Goal: Task Accomplishment & Management: Use online tool/utility

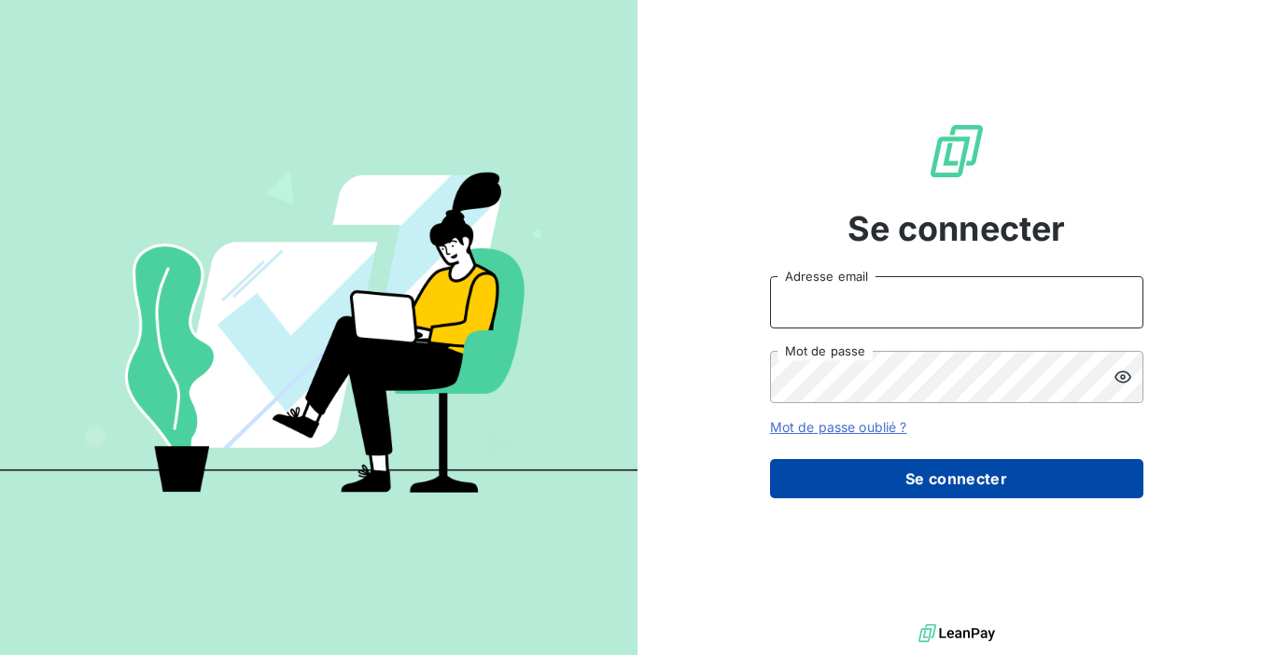
type input "[EMAIL_ADDRESS][DOMAIN_NAME]"
click at [920, 490] on button "Se connecter" at bounding box center [956, 478] width 373 height 39
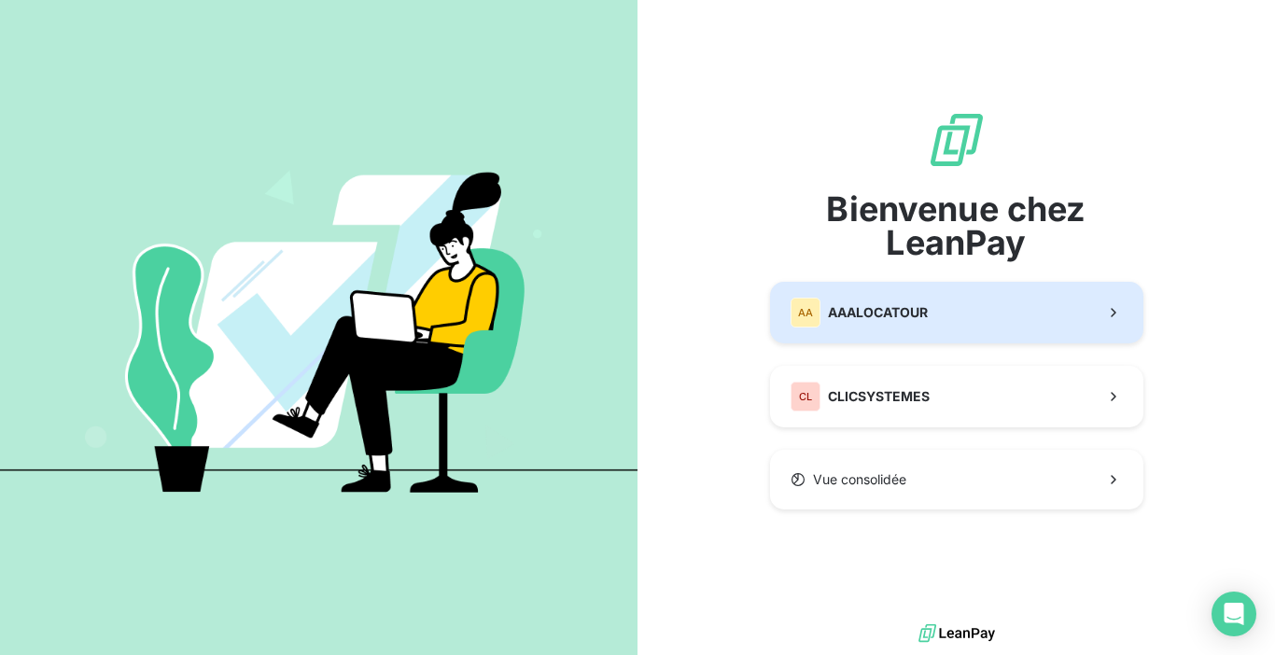
click at [888, 309] on span "AAALOCATOUR" at bounding box center [878, 312] width 100 height 19
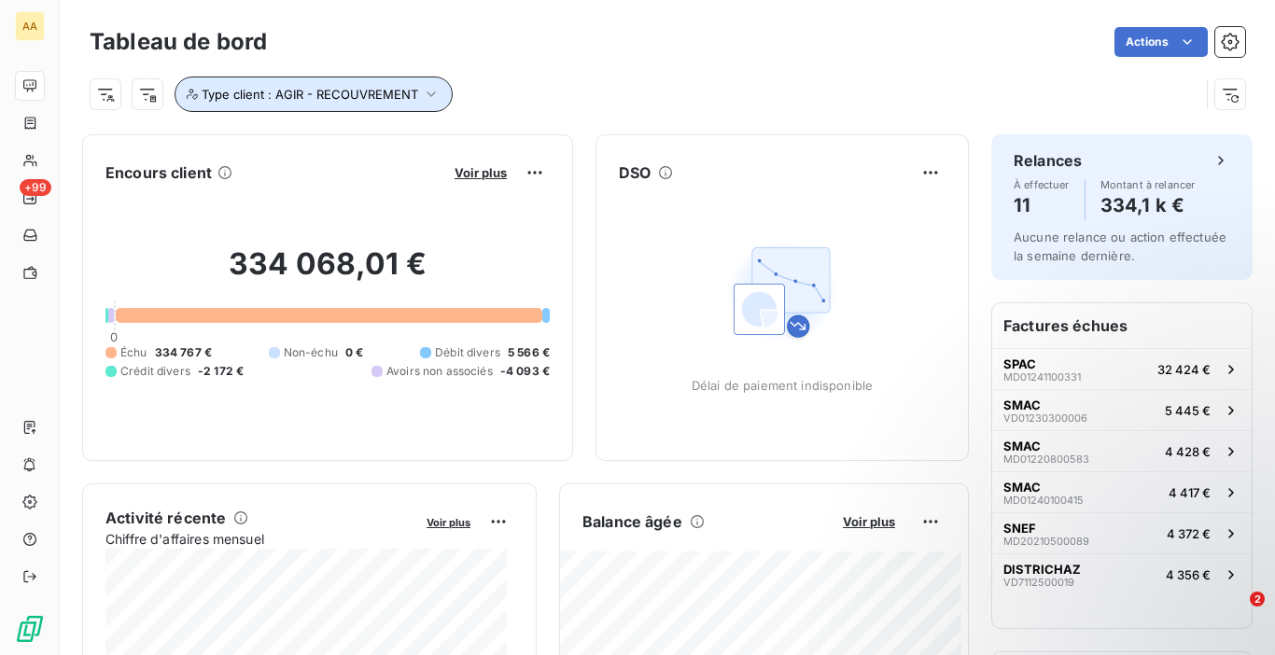
click at [394, 87] on span "Type client : AGIR - RECOUVREMENT" at bounding box center [310, 94] width 216 height 15
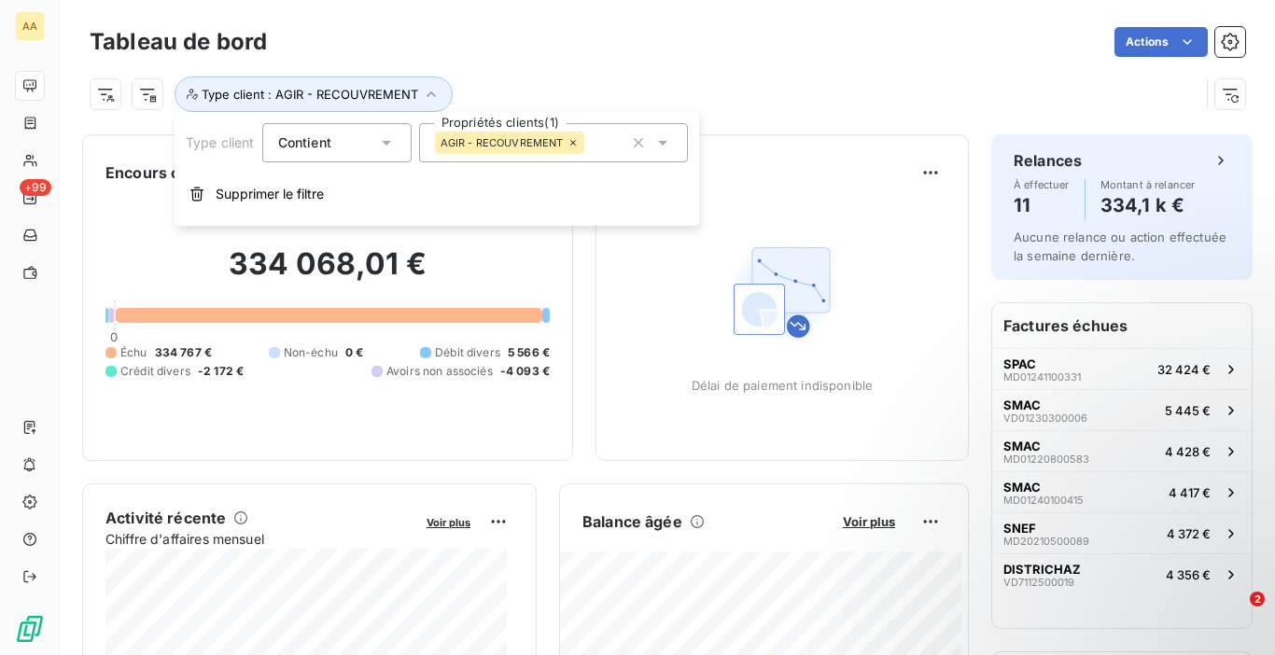
click at [574, 147] on icon at bounding box center [572, 142] width 11 height 11
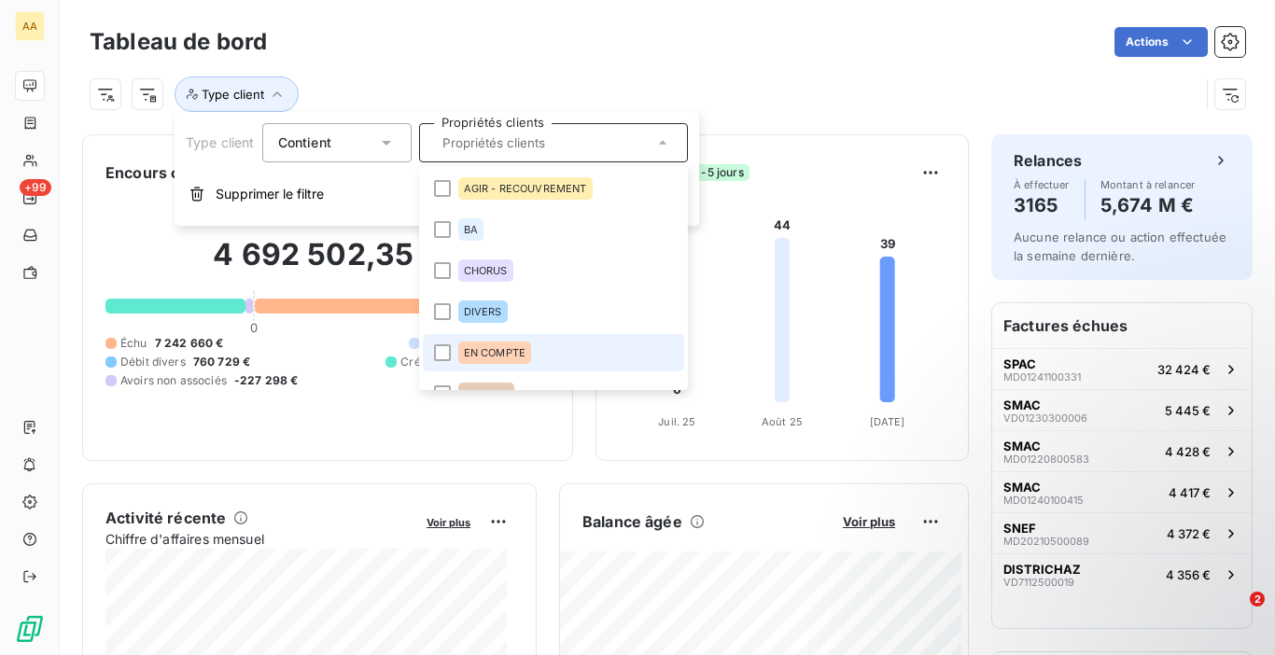
click at [491, 354] on span "EN COMPTE" at bounding box center [495, 352] width 62 height 11
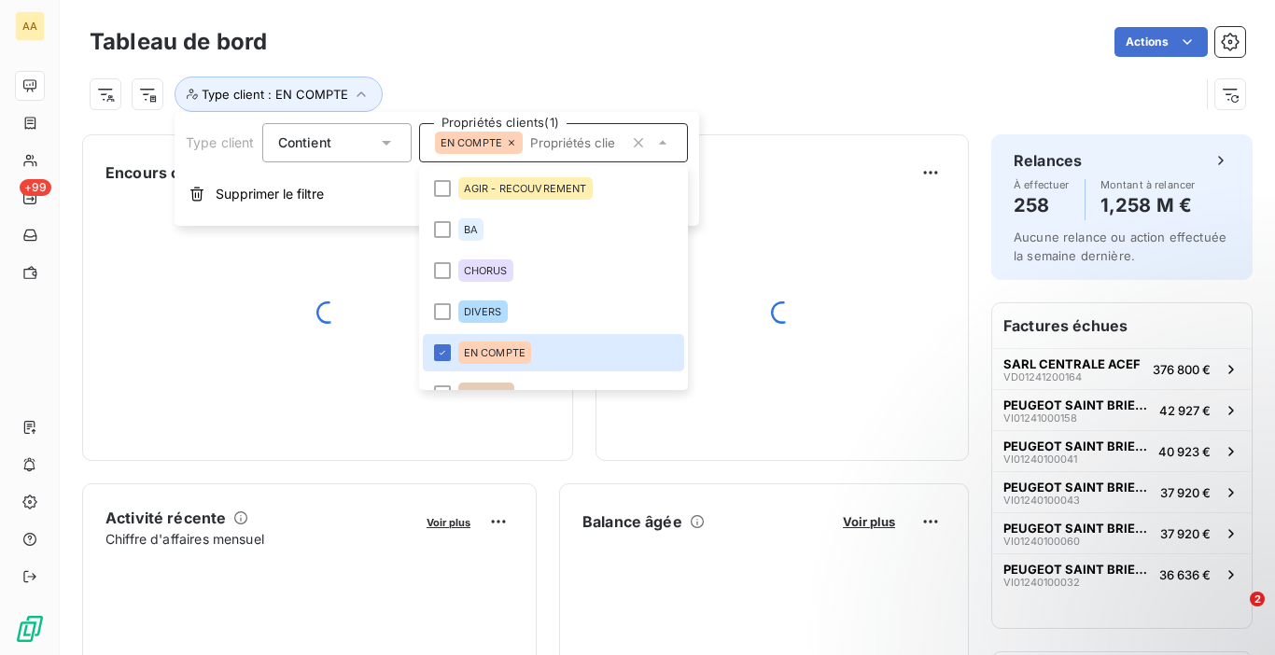
click at [608, 83] on div "Type client : EN COMPTE" at bounding box center [644, 94] width 1109 height 35
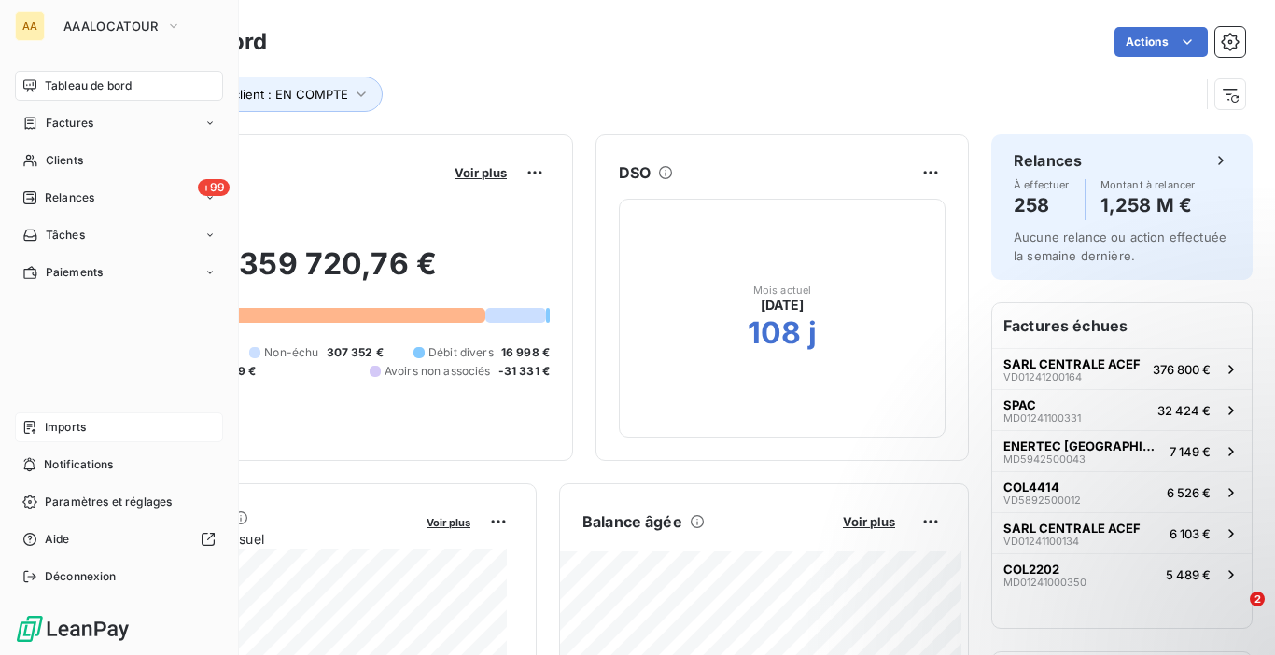
click at [27, 425] on icon at bounding box center [29, 427] width 11 height 13
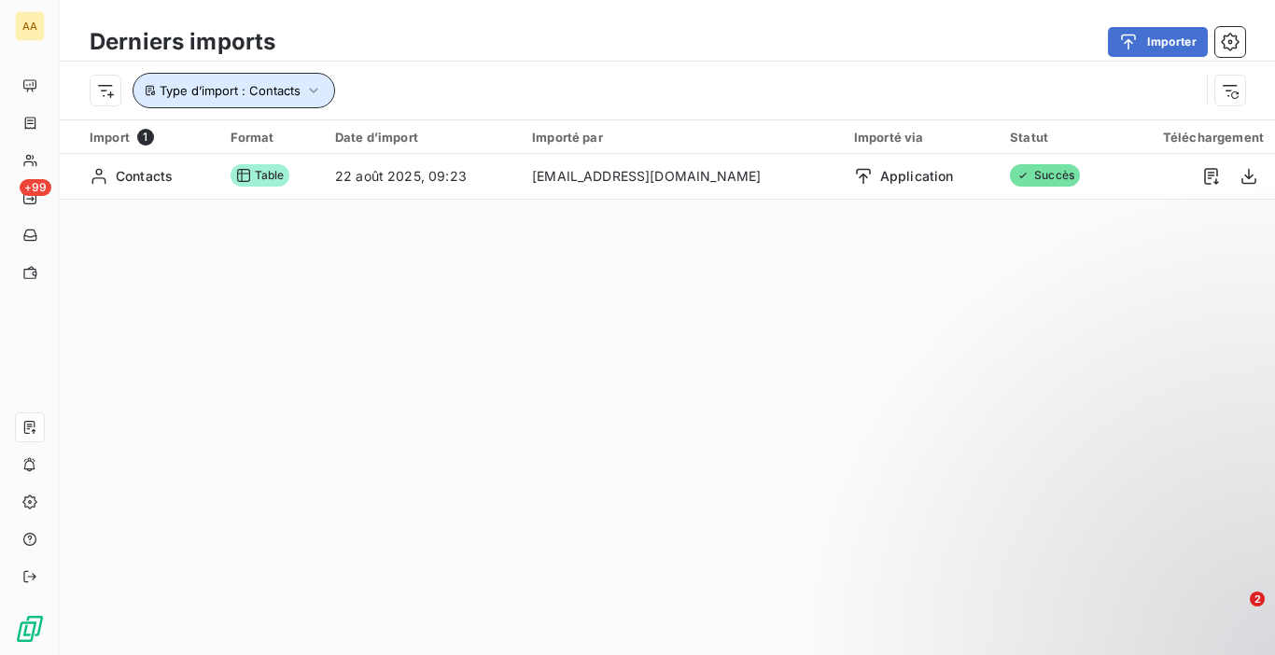
click at [321, 87] on icon "button" at bounding box center [313, 90] width 19 height 19
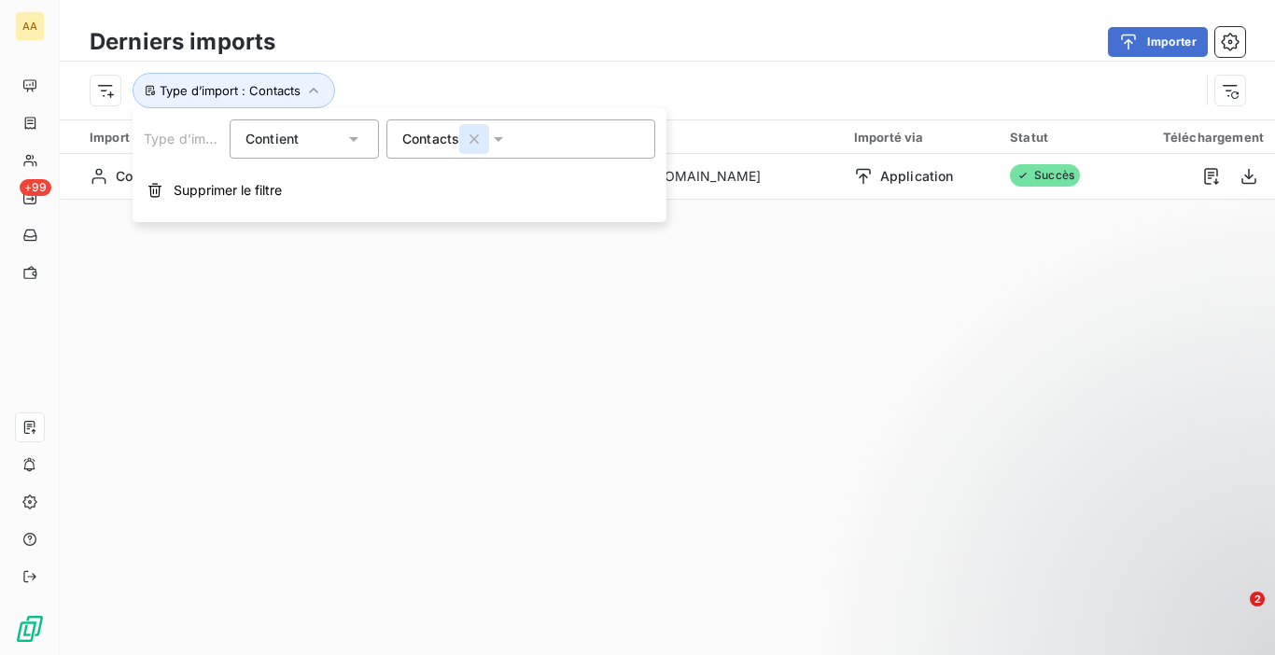
click at [469, 144] on icon "button" at bounding box center [474, 139] width 19 height 19
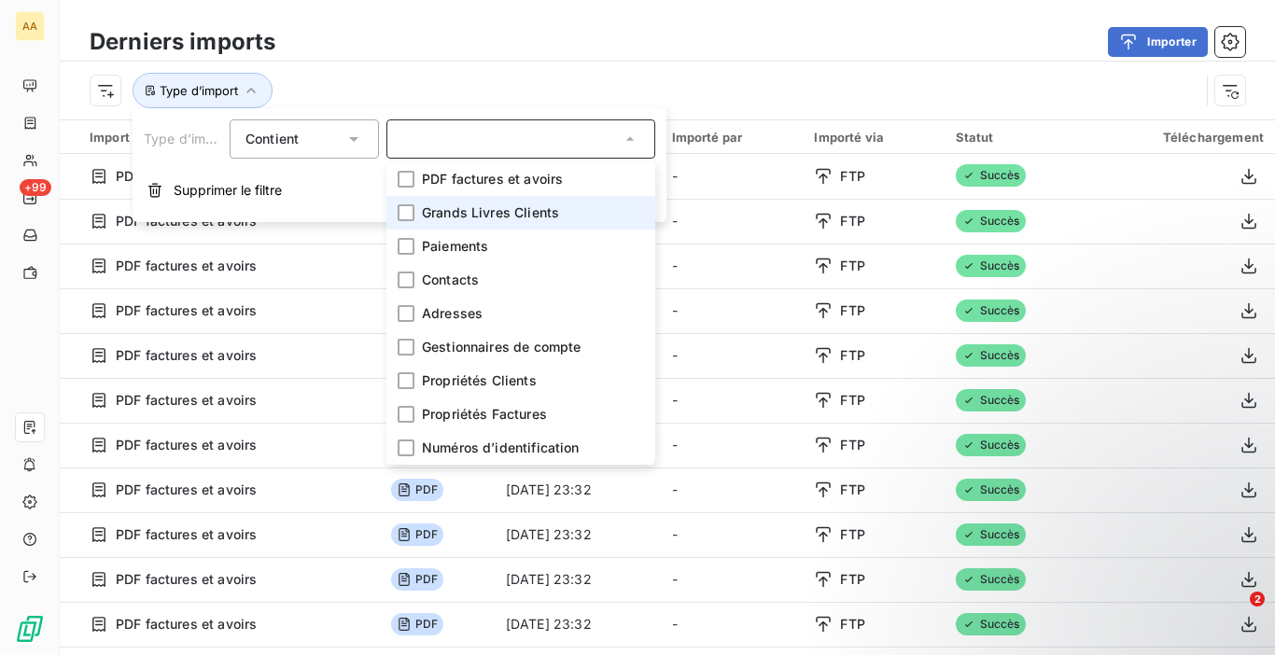
click at [491, 206] on span "Grands Livres Clients" at bounding box center [490, 212] width 137 height 19
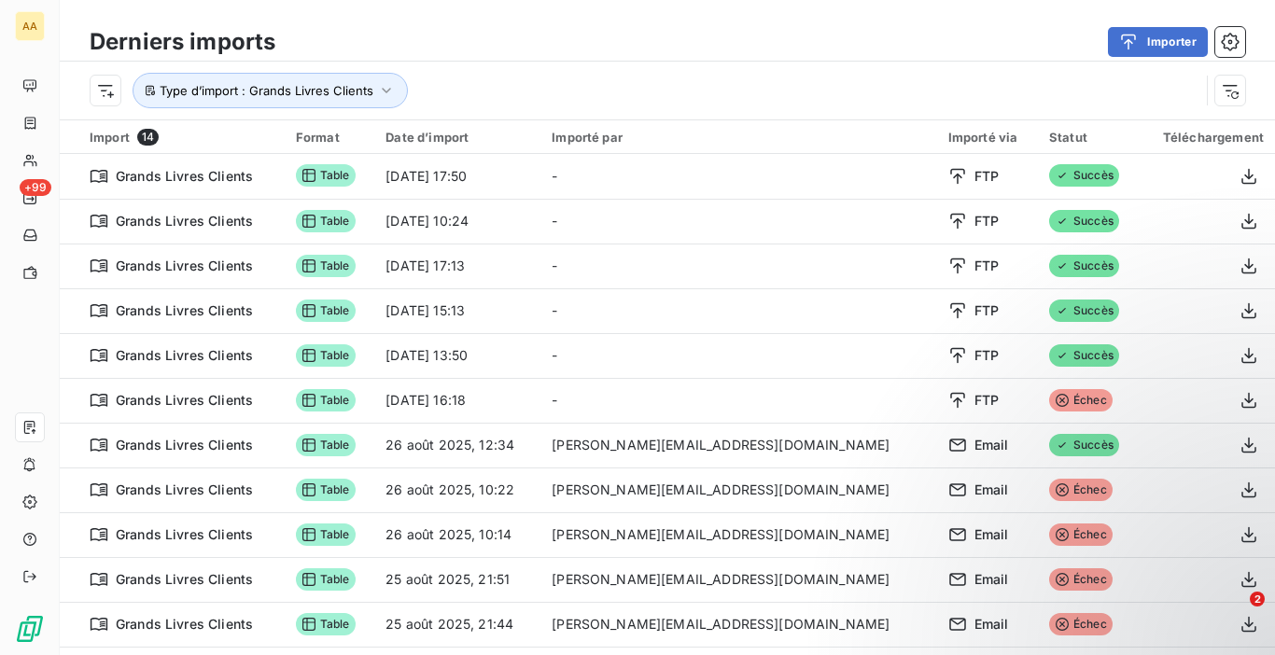
click at [522, 56] on div "Importer" at bounding box center [771, 42] width 947 height 30
